Goal: Check status: Check status

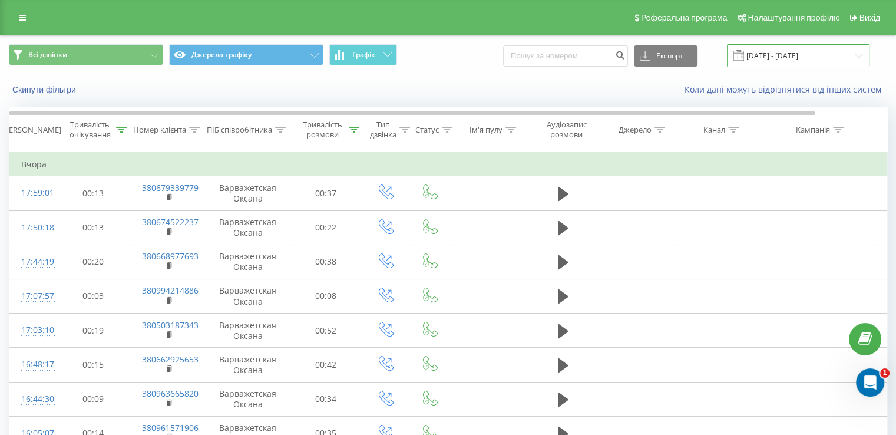
click at [796, 52] on input "[DATE] - [DATE]" at bounding box center [798, 55] width 142 height 23
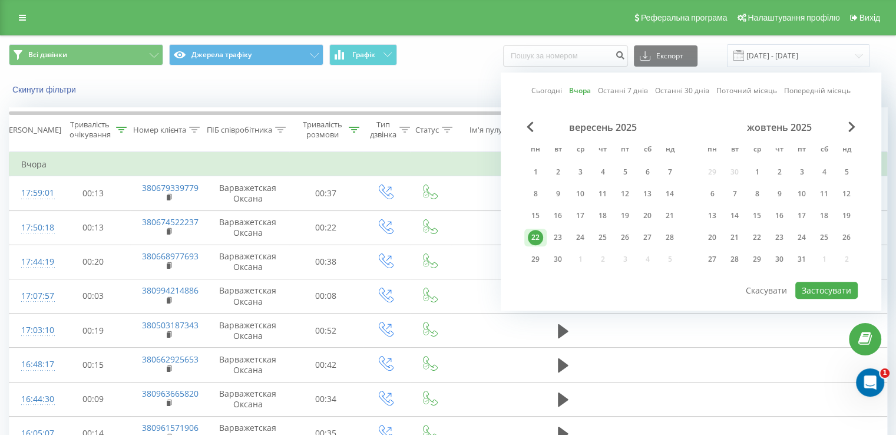
click at [536, 231] on div "22" at bounding box center [535, 237] width 15 height 15
click at [841, 287] on button "Застосувати" at bounding box center [826, 289] width 62 height 17
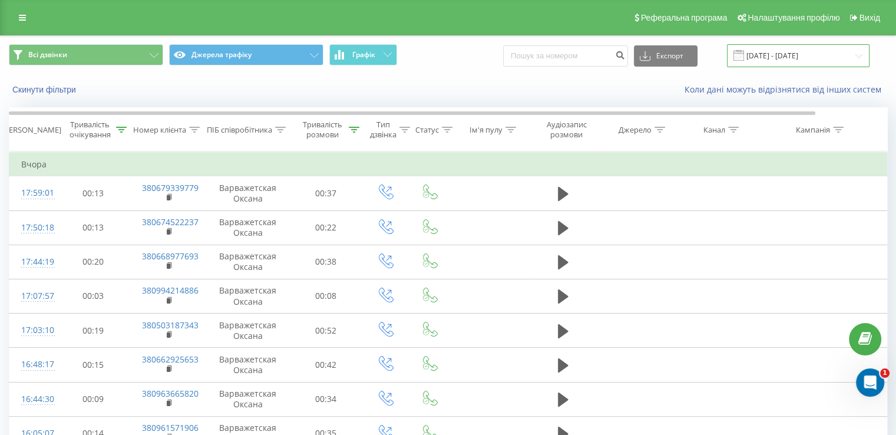
click at [793, 49] on input "[DATE] - [DATE]" at bounding box center [798, 55] width 142 height 23
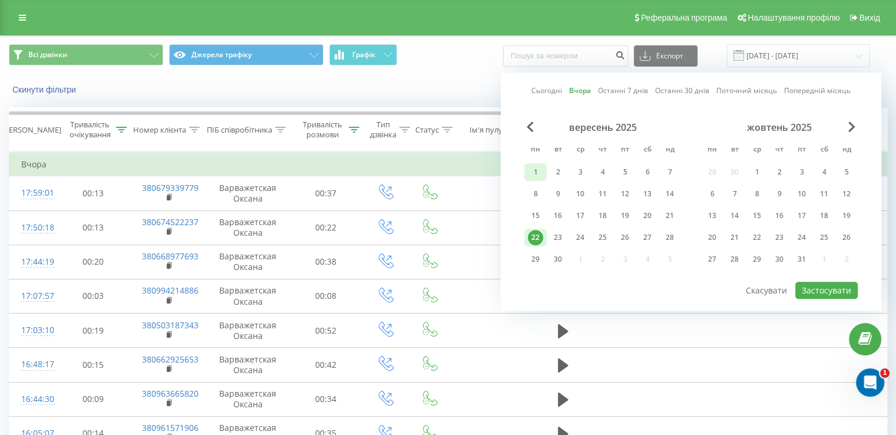
click at [537, 173] on div "1" at bounding box center [535, 171] width 15 height 15
click at [530, 237] on div "22" at bounding box center [535, 237] width 15 height 15
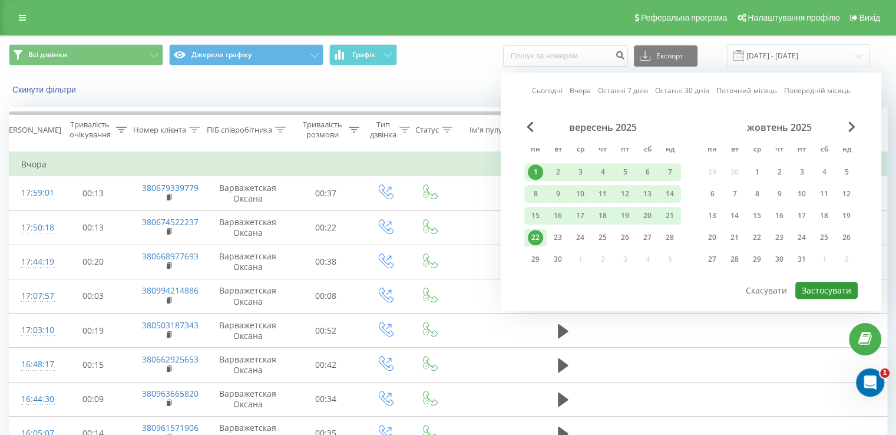
click at [830, 289] on button "Застосувати" at bounding box center [826, 289] width 62 height 17
type input "[DATE] - [DATE]"
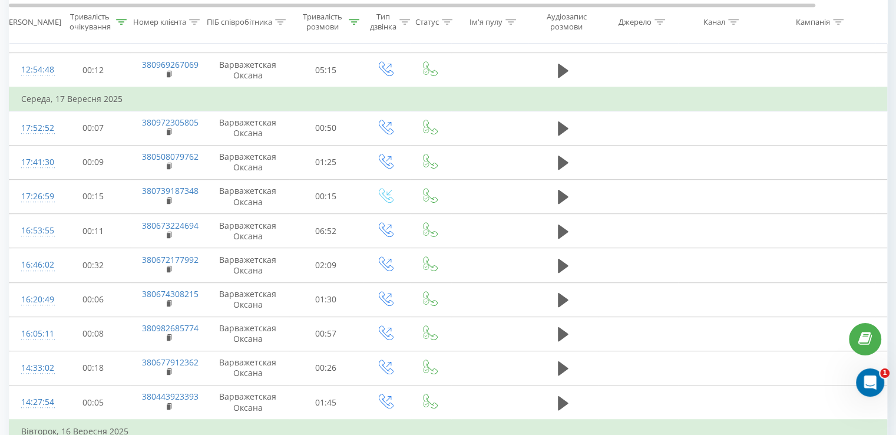
scroll to position [709, 0]
